Goal: Task Accomplishment & Management: Manage account settings

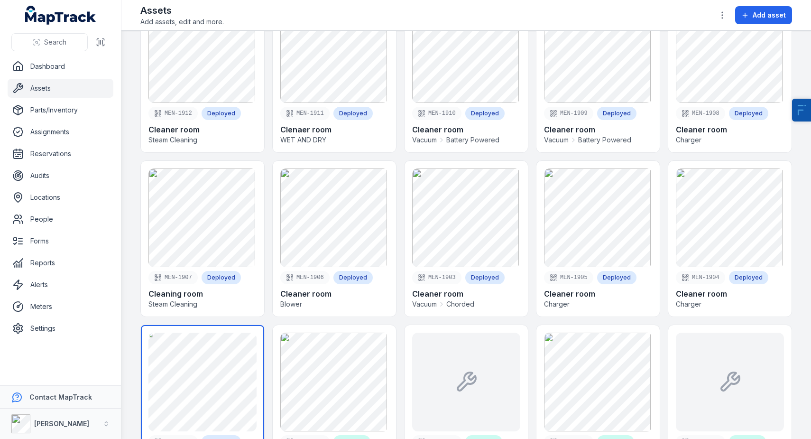
scroll to position [537, 0]
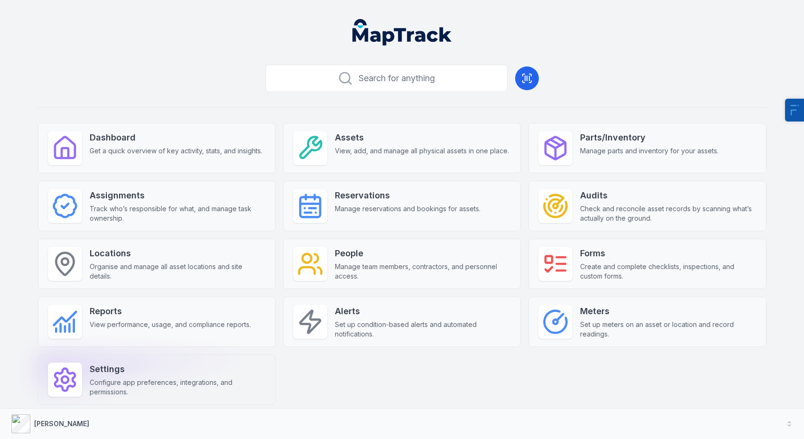
click at [133, 385] on span "Configure app preferences, integrations, and permissions." at bounding box center [178, 387] width 176 height 19
